Goal: Information Seeking & Learning: Understand process/instructions

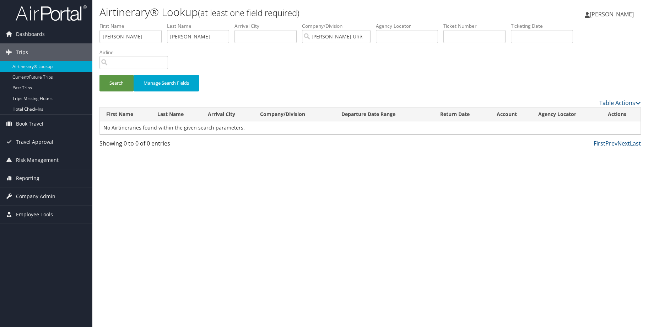
drag, startPoint x: 312, startPoint y: 143, endPoint x: 314, endPoint y: 146, distance: 4.6
click at [313, 144] on div "First Prev Next Last" at bounding box center [440, 143] width 404 height 9
click at [32, 176] on span "Reporting" at bounding box center [27, 178] width 23 height 18
click at [52, 236] on span "Company Admin" at bounding box center [35, 239] width 39 height 18
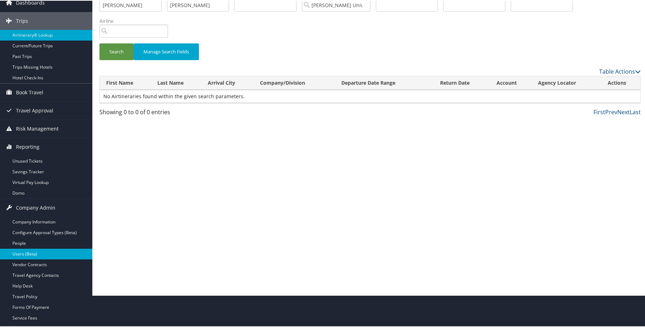
scroll to position [71, 0]
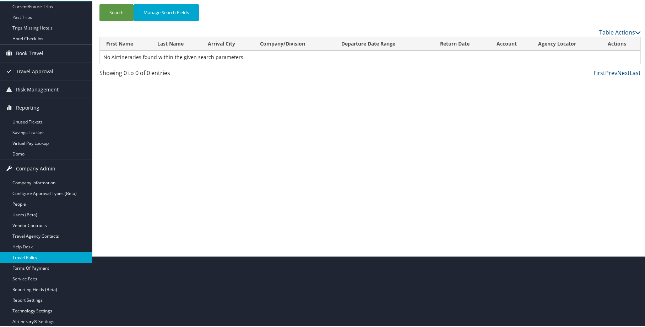
click at [22, 256] on link "Travel Policy" at bounding box center [46, 256] width 92 height 11
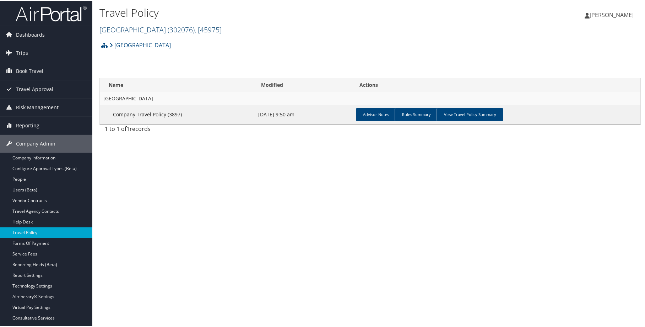
click at [181, 32] on span "( 302076 )" at bounding box center [181, 29] width 27 height 10
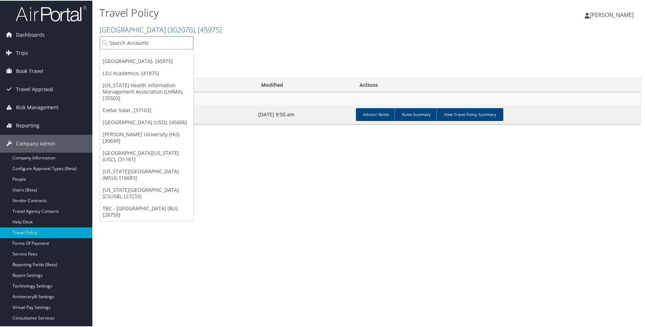
click at [162, 45] on input "search" at bounding box center [146, 42] width 93 height 13
type input "[GEOGRAPHIC_DATA][US_STATE]"
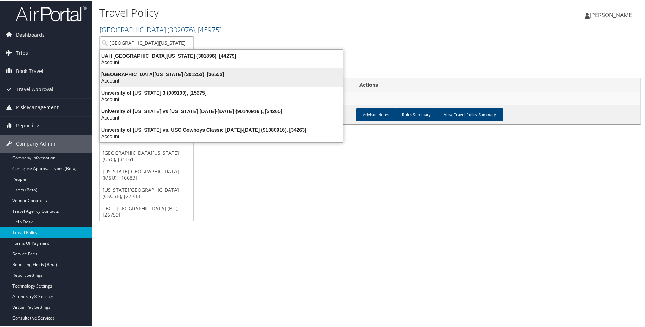
click at [180, 78] on div "Account" at bounding box center [222, 80] width 252 height 6
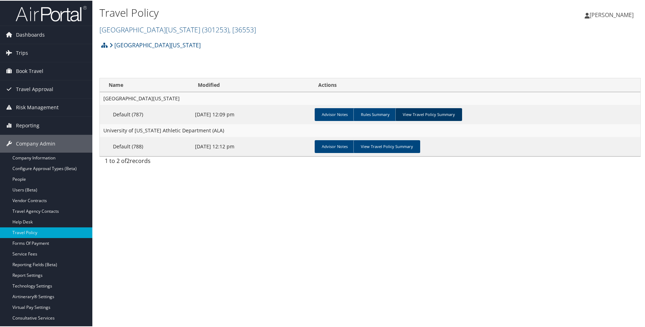
click at [425, 116] on link "View Travel Policy Summary" at bounding box center [429, 113] width 67 height 13
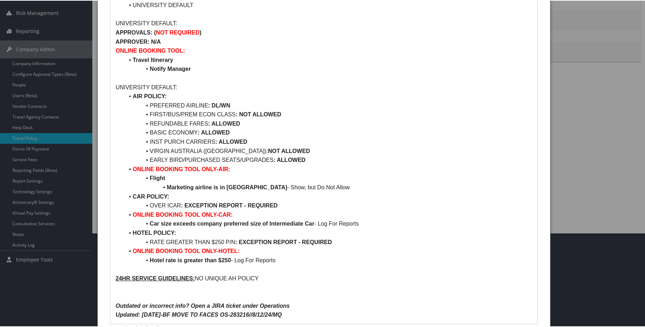
scroll to position [107, 0]
